Goal: Information Seeking & Learning: Learn about a topic

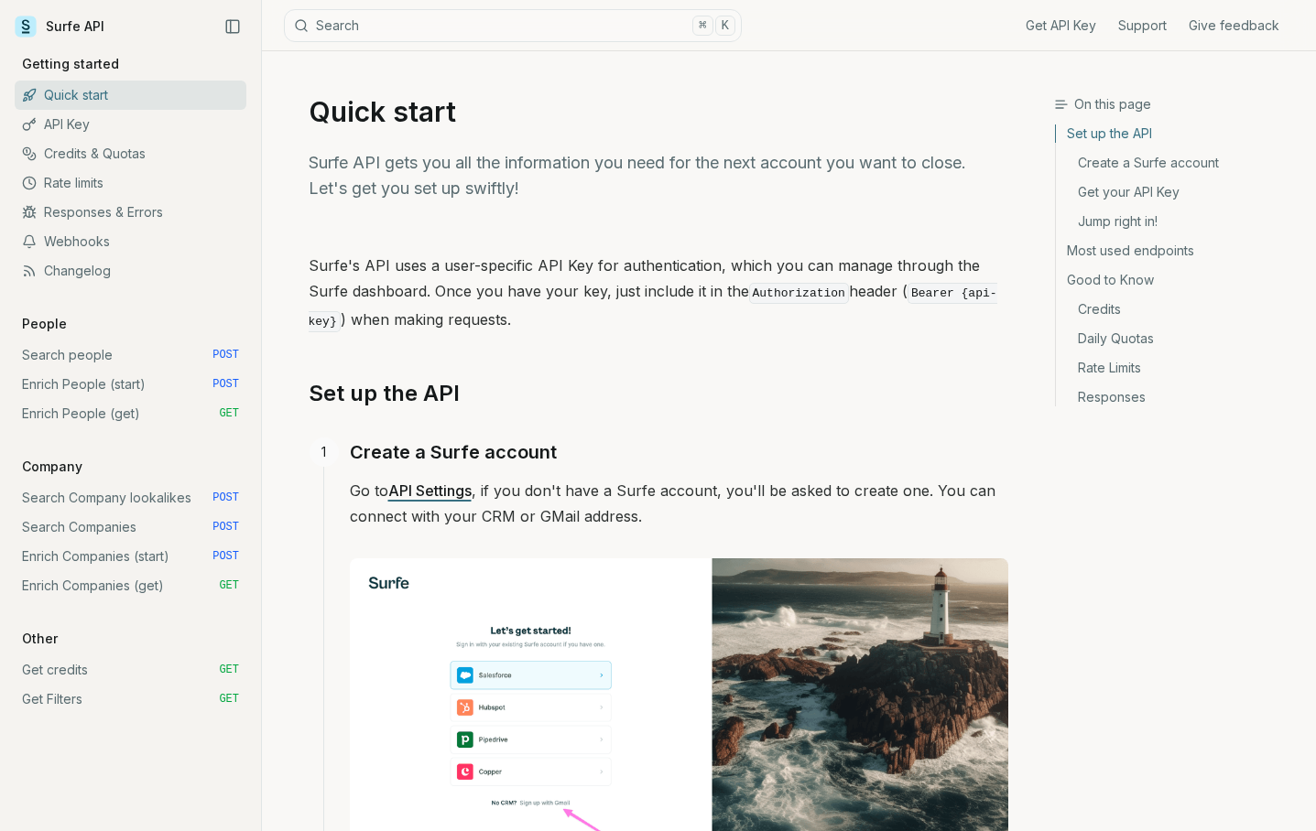
click at [74, 154] on link "Credits & Quotas" at bounding box center [131, 153] width 232 height 29
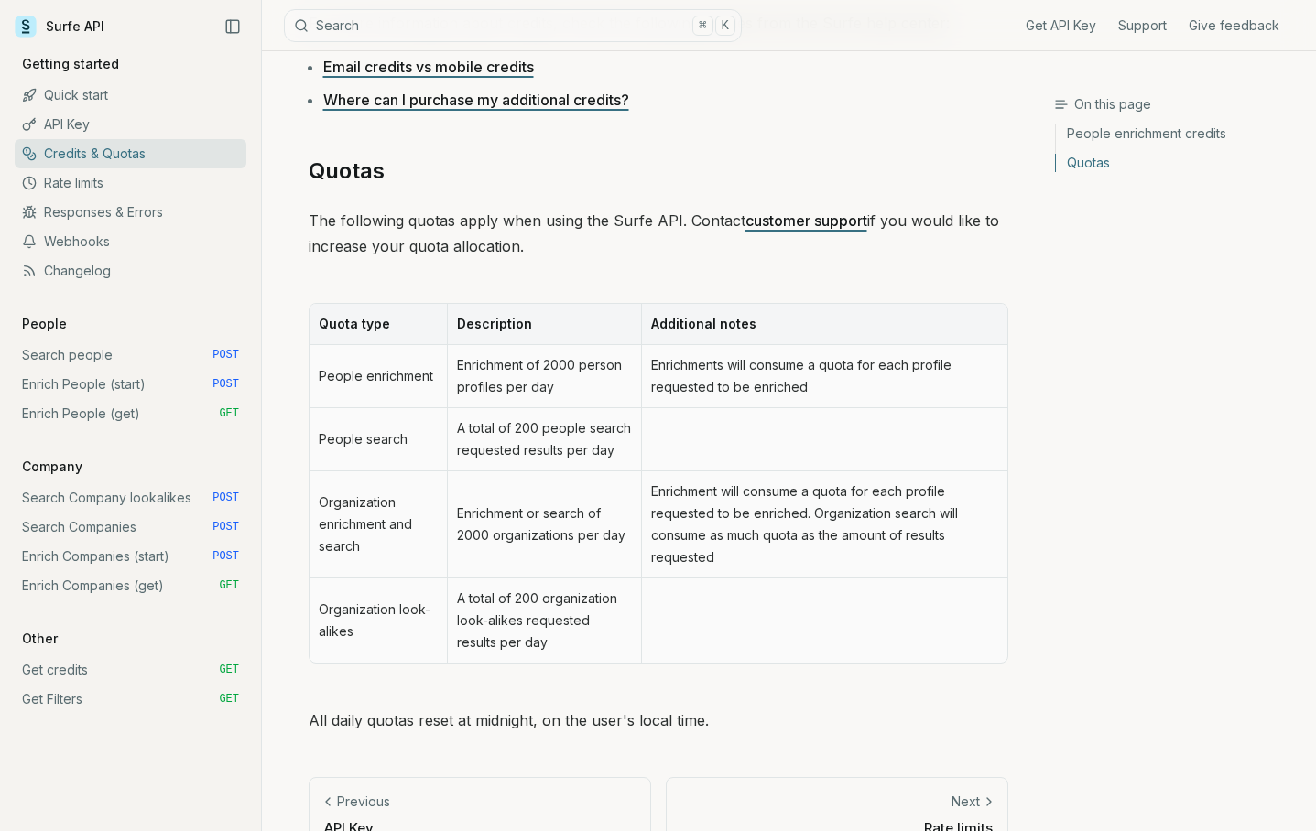
scroll to position [763, 0]
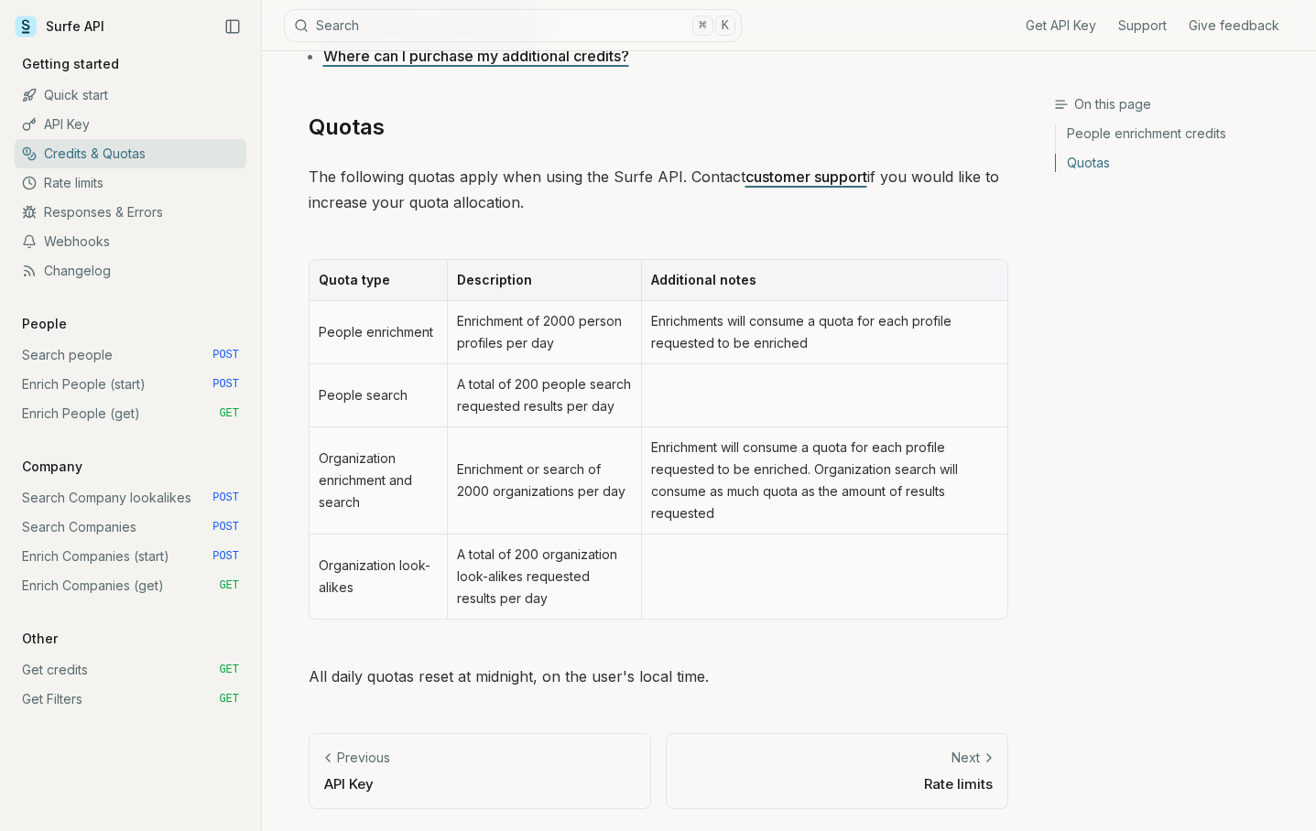
click at [396, 328] on td "People enrichment" at bounding box center [378, 332] width 138 height 63
drag, startPoint x: 546, startPoint y: 320, endPoint x: 566, endPoint y: 337, distance: 26.6
click at [566, 338] on td "Enrichment of 2000 person profiles per day" at bounding box center [544, 332] width 194 height 63
click at [566, 337] on td "Enrichment of 2000 person profiles per day" at bounding box center [544, 332] width 194 height 63
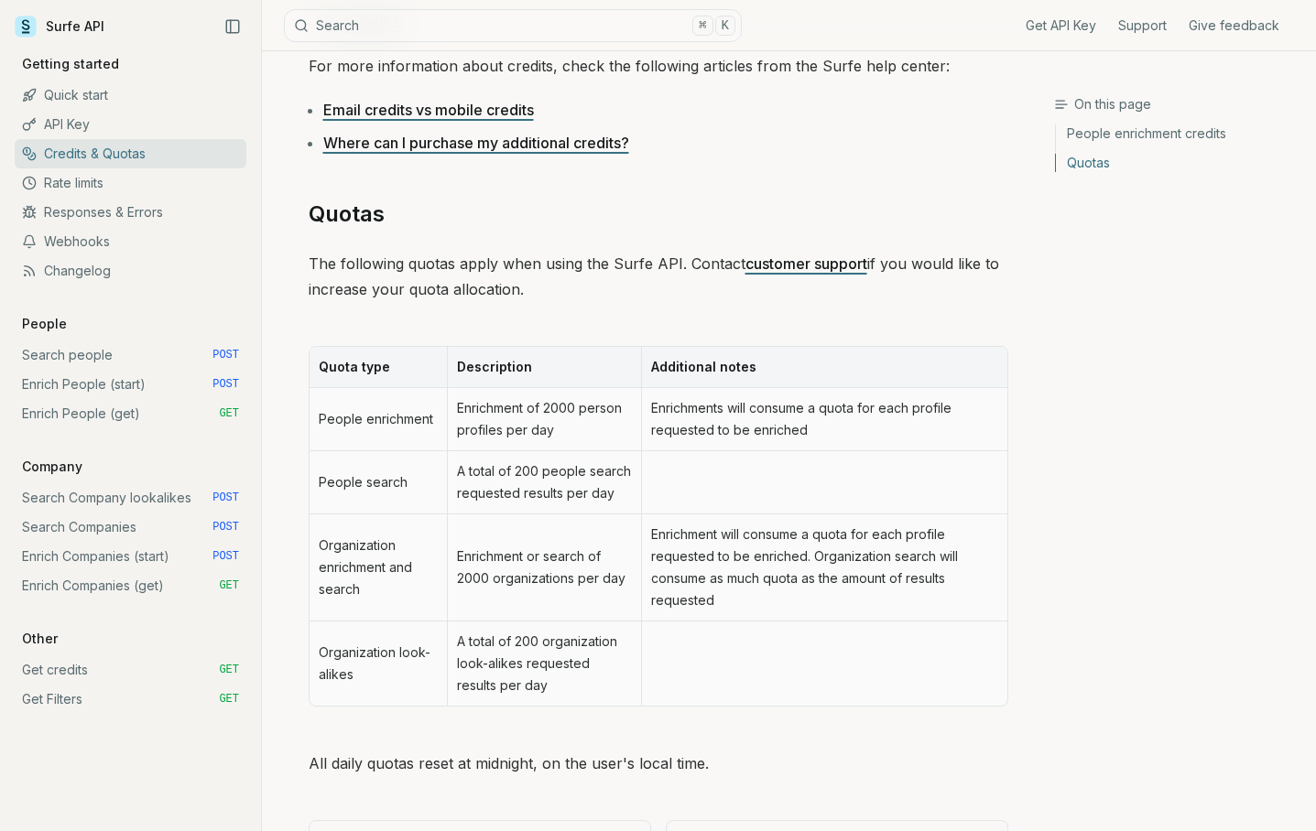
scroll to position [700, 0]
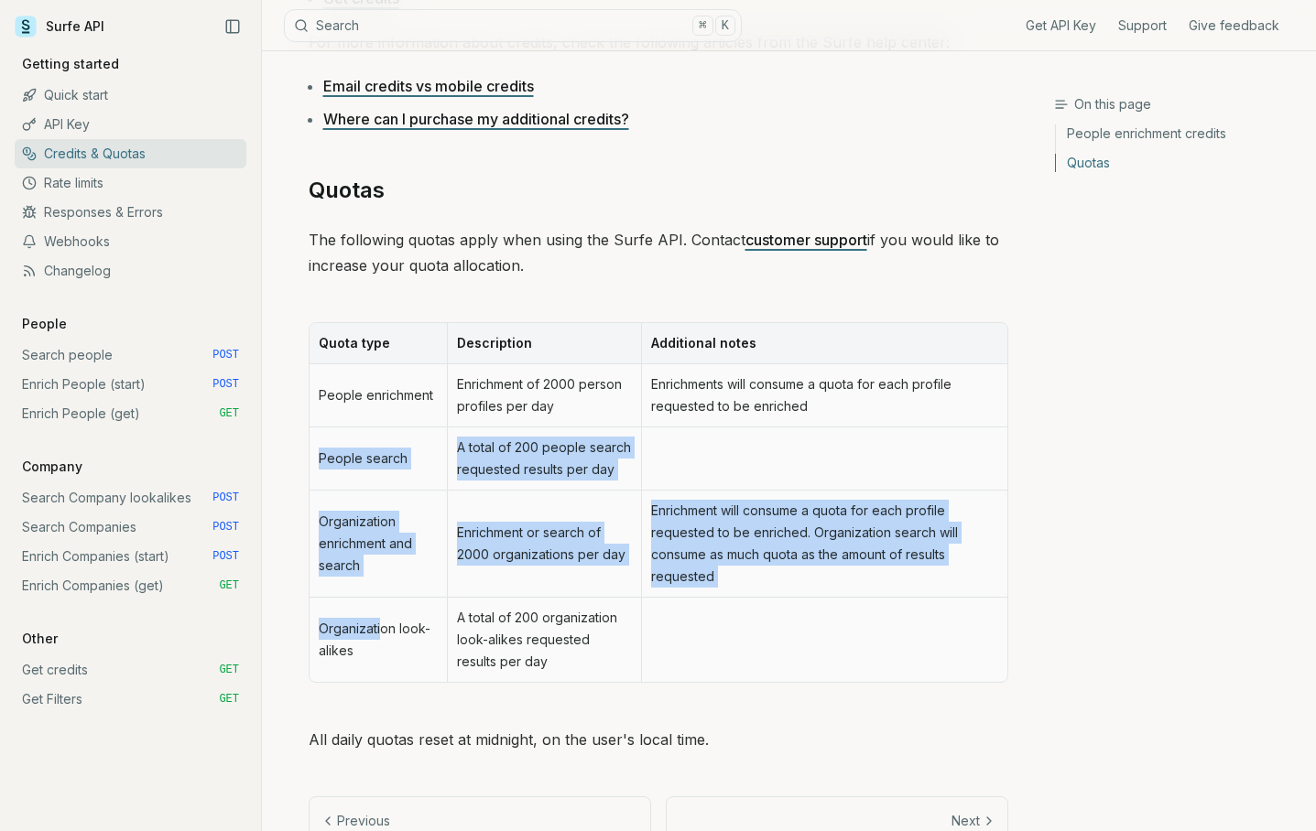
drag, startPoint x: 318, startPoint y: 461, endPoint x: 384, endPoint y: 618, distance: 169.9
click at [384, 618] on tbody "People enrichment Enrichment of 2000 person profiles per day Enrichments will c…" at bounding box center [658, 523] width 698 height 318
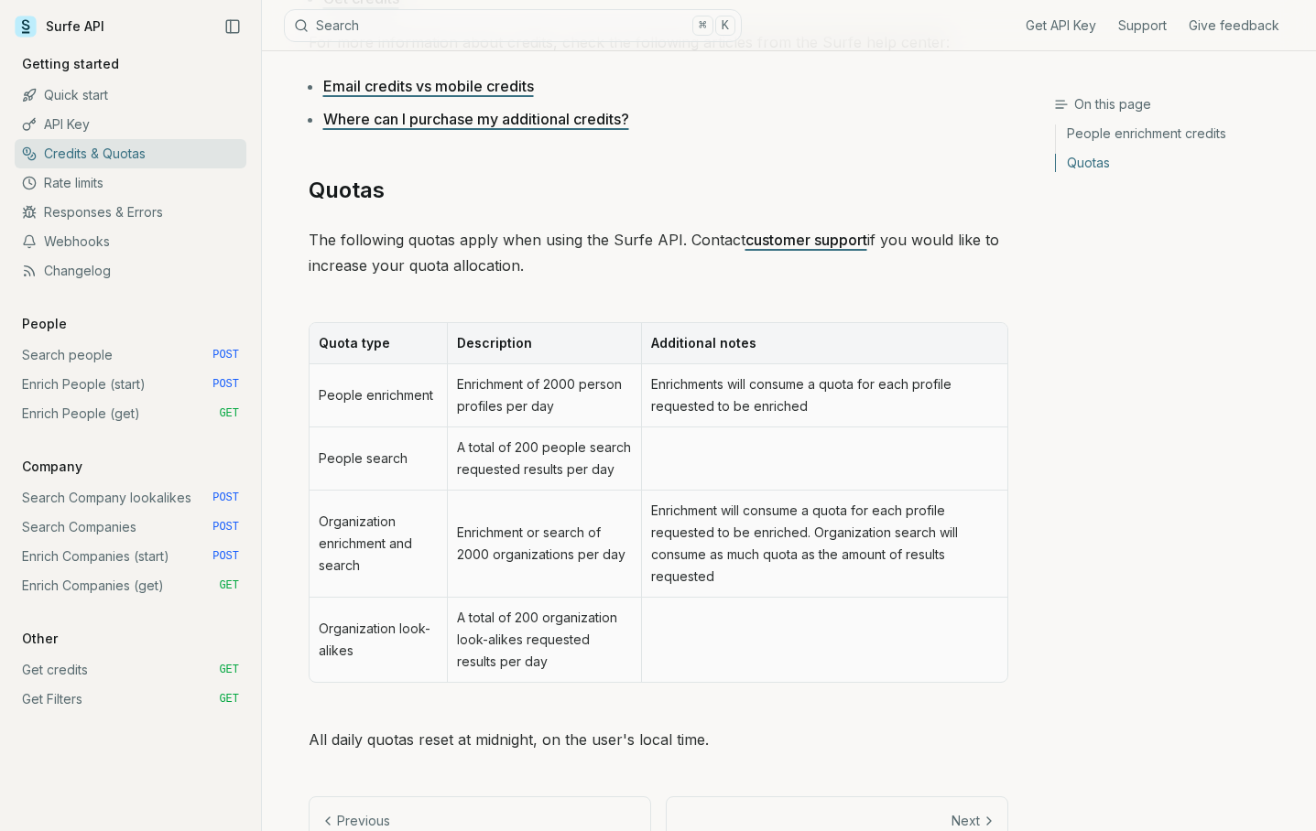
click at [384, 653] on td "Organization look-alikes" at bounding box center [378, 640] width 138 height 84
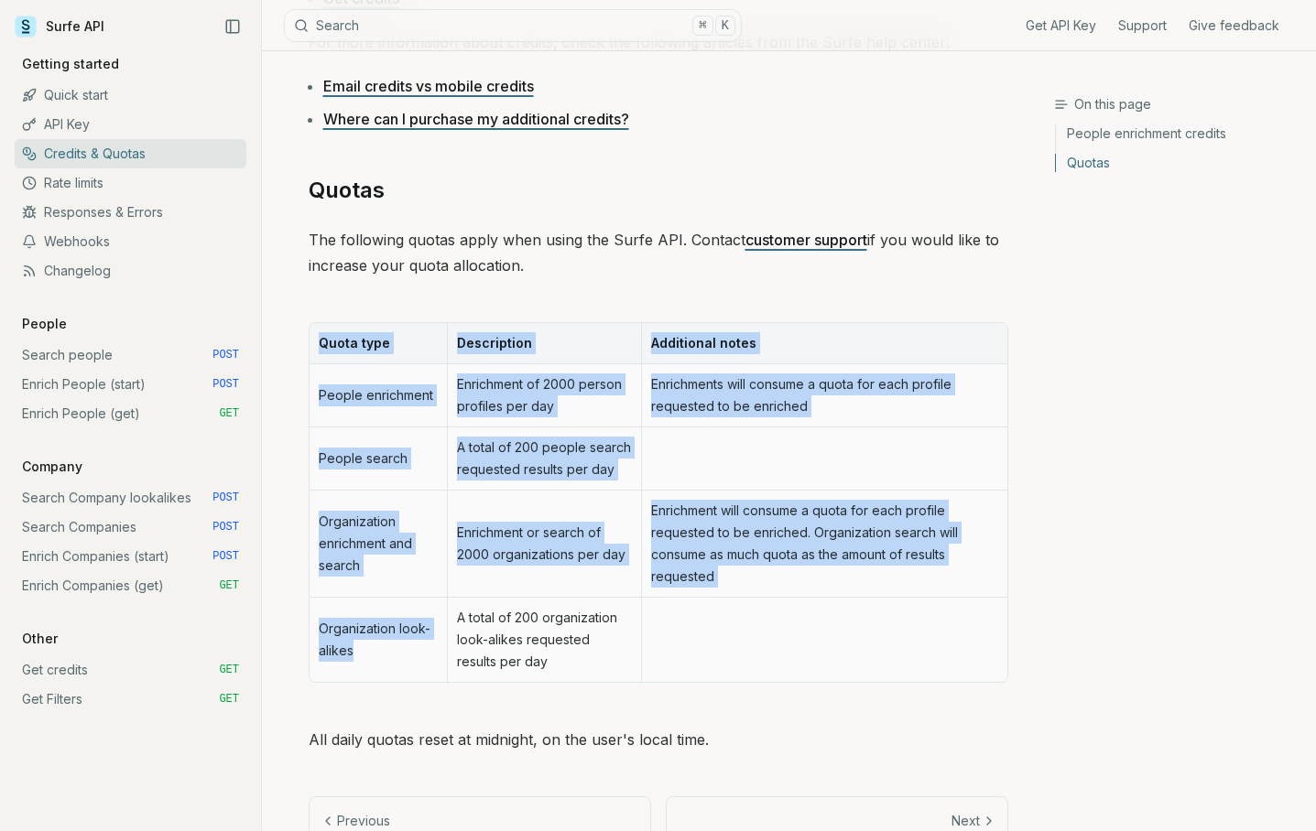
drag, startPoint x: 365, startPoint y: 650, endPoint x: 308, endPoint y: 456, distance: 202.5
click at [309, 458] on div "Quota type Description Additional notes People enrichment Enrichment of 2000 pe…" at bounding box center [659, 503] width 700 height 412
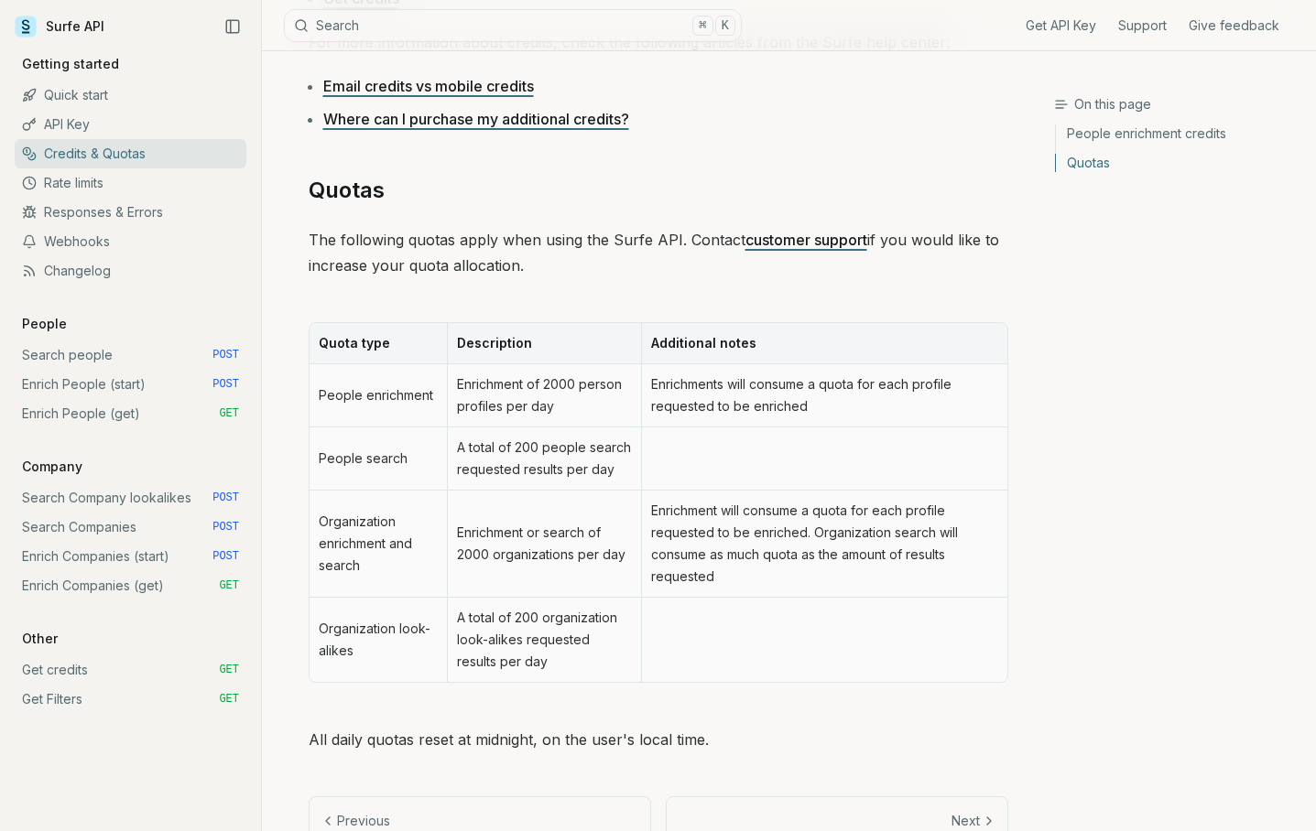
click at [318, 456] on td "People search" at bounding box center [378, 459] width 138 height 63
